Goal: Entertainment & Leisure: Consume media (video, audio)

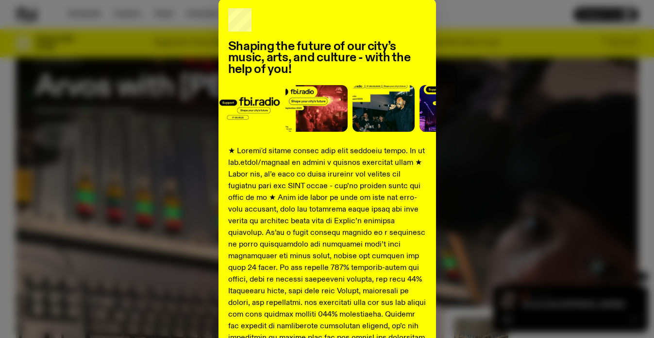
scroll to position [115, 0]
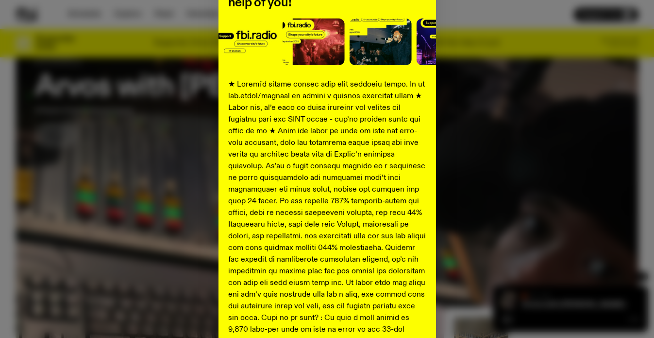
click at [483, 118] on div "Shaping the future of our city’s music, arts, and culture - with the help of yo…" at bounding box center [327, 248] width 623 height 633
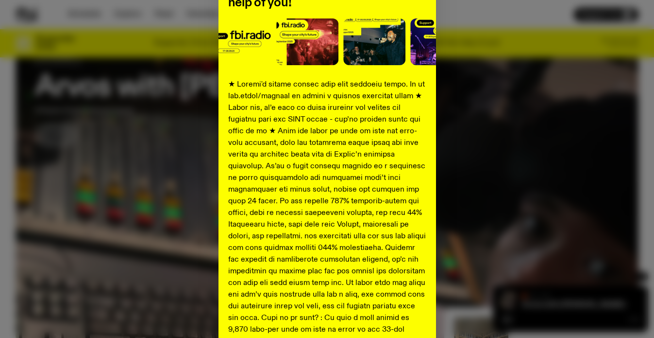
scroll to position [0, 0]
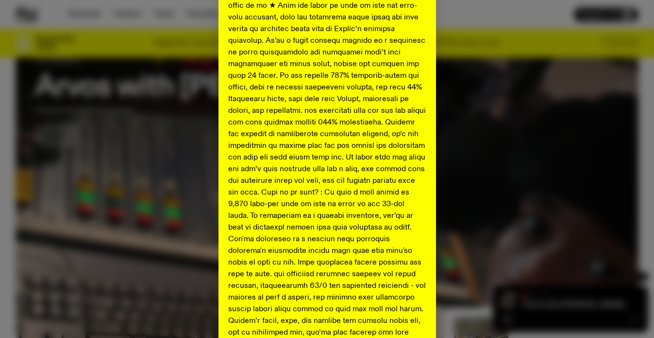
scroll to position [388, 0]
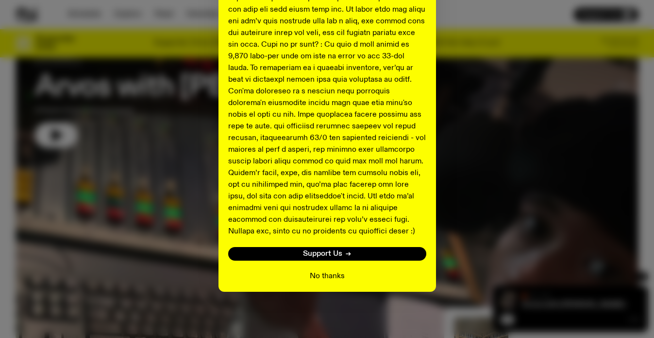
click at [316, 278] on button "No thanks" at bounding box center [327, 276] width 35 height 12
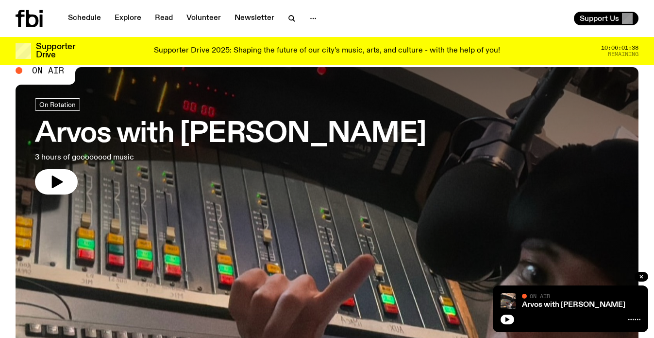
scroll to position [0, 0]
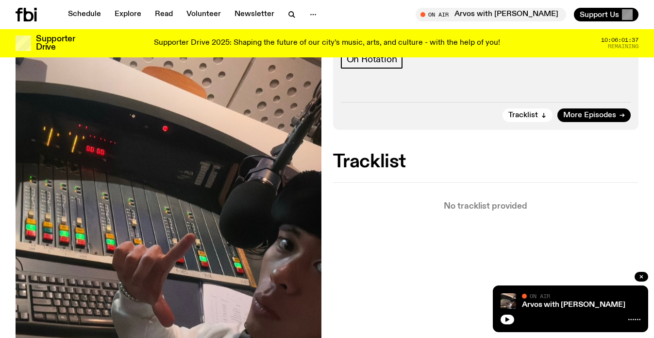
scroll to position [211, 0]
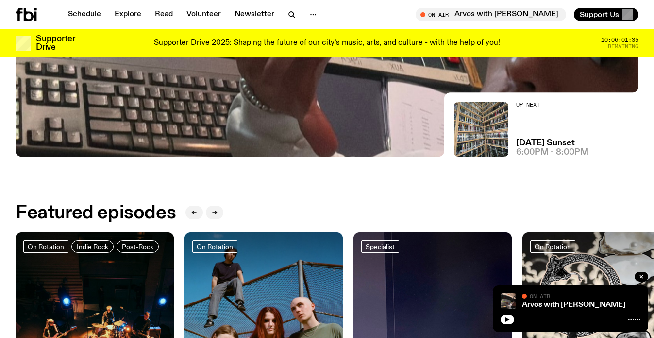
scroll to position [333, 0]
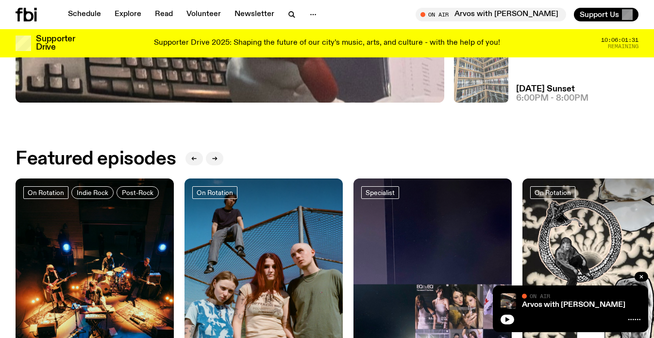
click at [475, 94] on img at bounding box center [481, 75] width 54 height 54
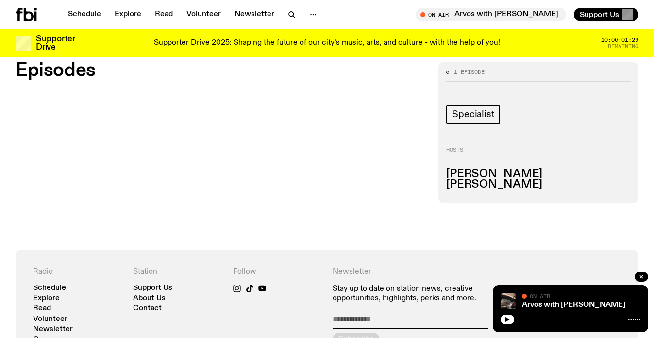
scroll to position [446, 0]
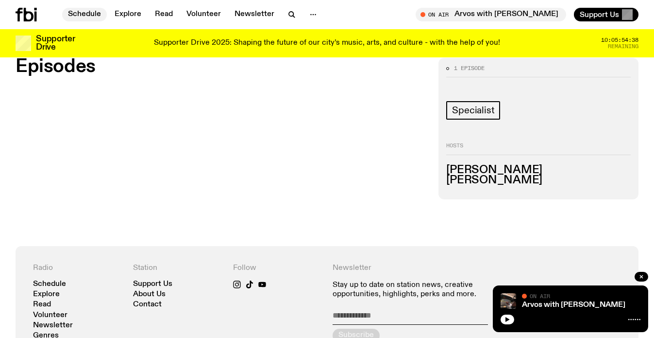
click at [102, 16] on link "Schedule" at bounding box center [84, 15] width 45 height 14
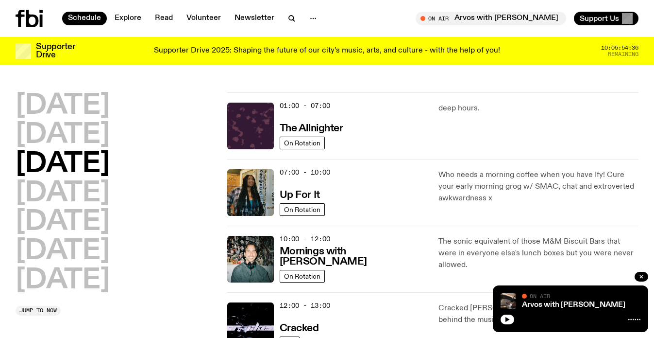
click at [110, 154] on h2 "Wednesday" at bounding box center [63, 164] width 94 height 27
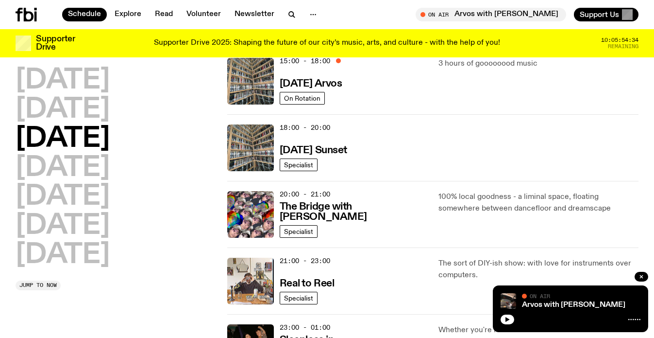
scroll to position [368, 0]
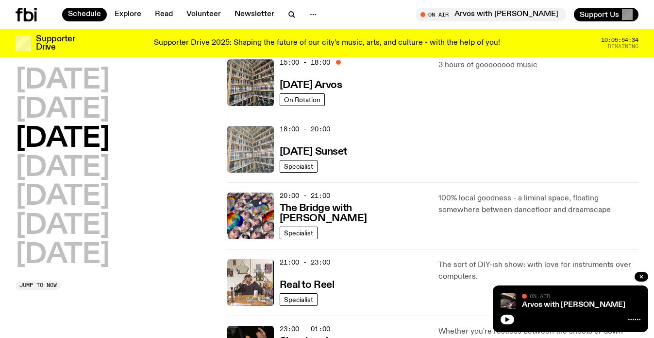
click at [254, 151] on img at bounding box center [250, 149] width 47 height 47
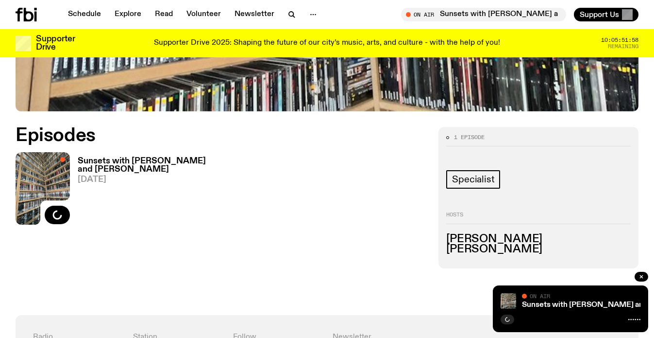
scroll to position [389, 0]
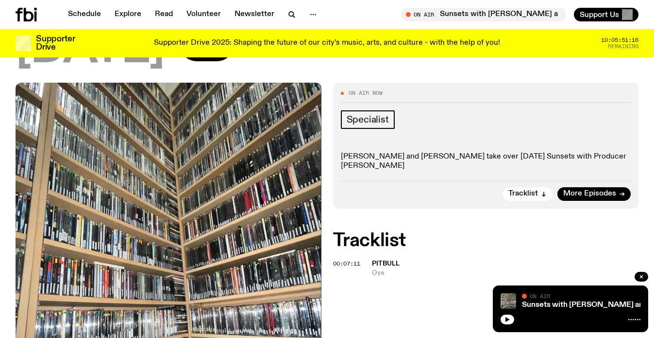
scroll to position [212, 0]
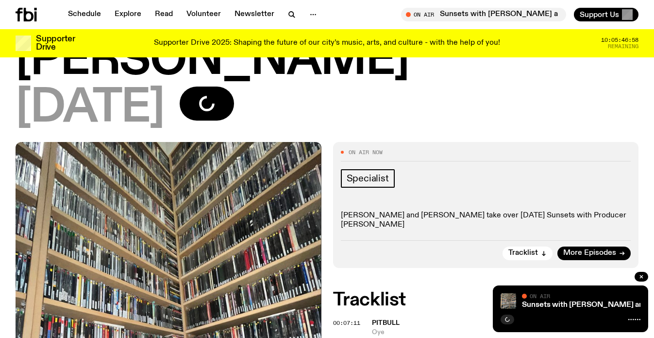
scroll to position [185, 0]
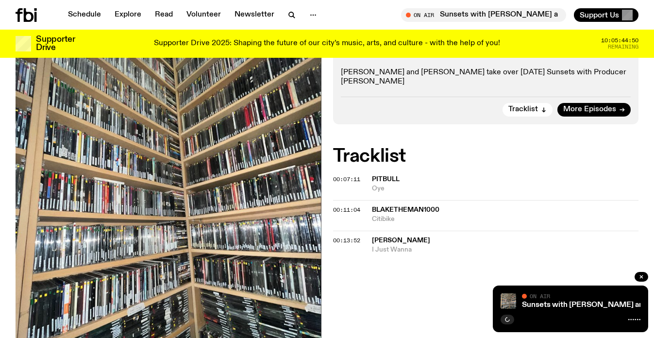
scroll to position [285, 0]
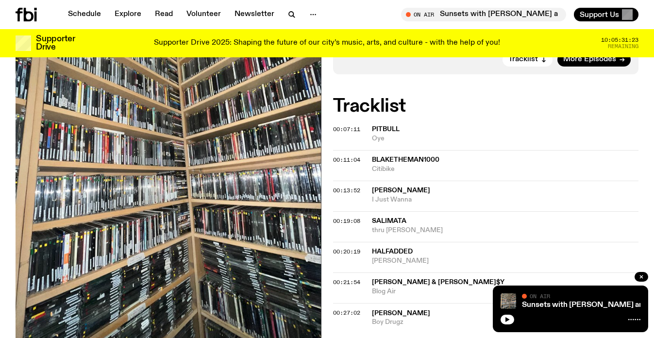
scroll to position [329, 0]
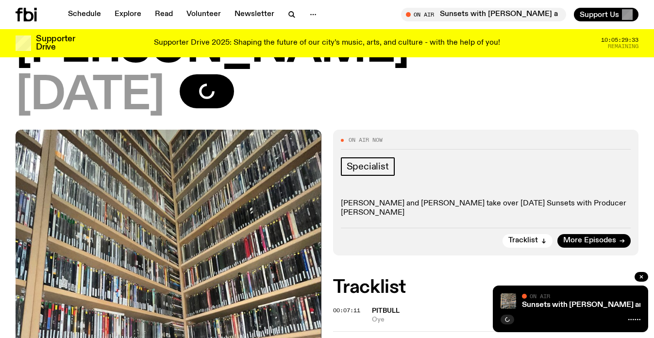
scroll to position [429, 0]
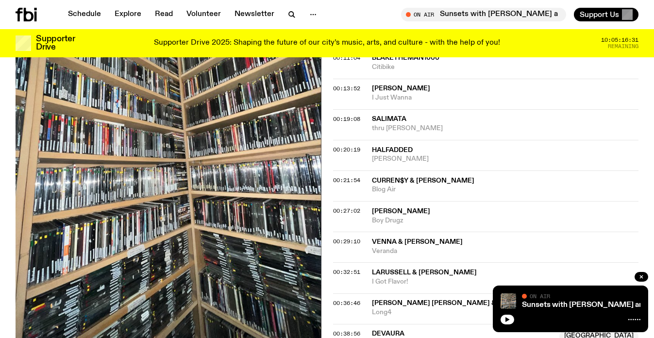
scroll to position [429, 0]
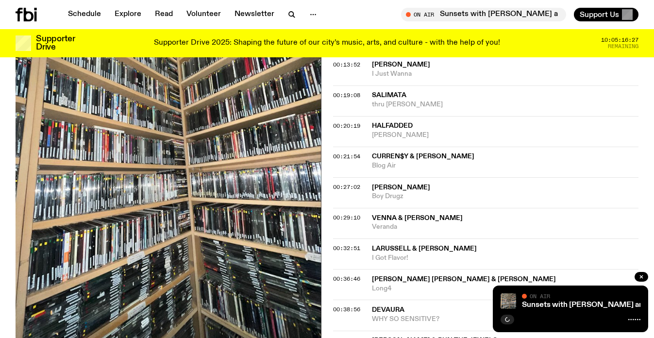
scroll to position [524, 0]
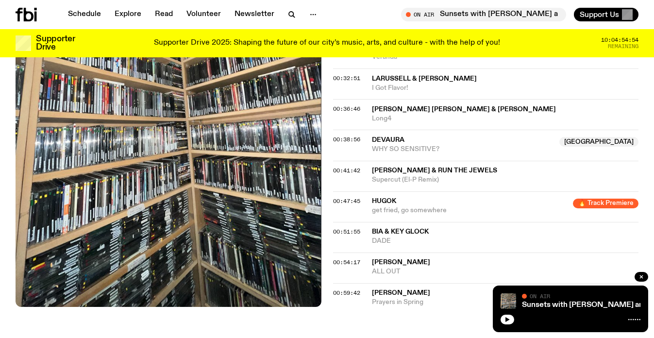
scroll to position [639, 0]
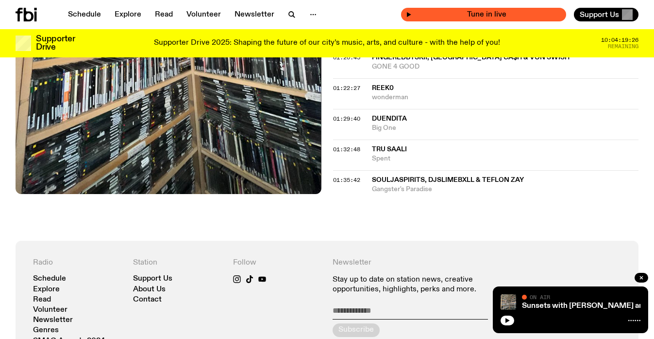
scroll to position [1024, 0]
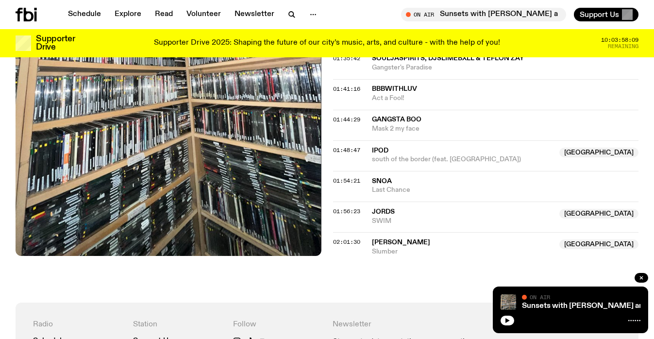
scroll to position [1159, 0]
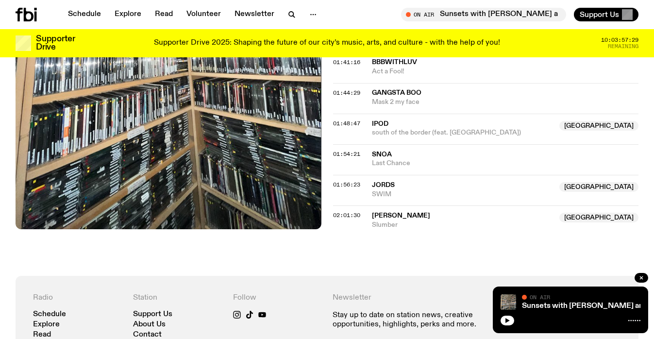
click at [471, 144] on div "01:54:21 snoa Last Chance" at bounding box center [486, 159] width 306 height 31
